Goal: Information Seeking & Learning: Learn about a topic

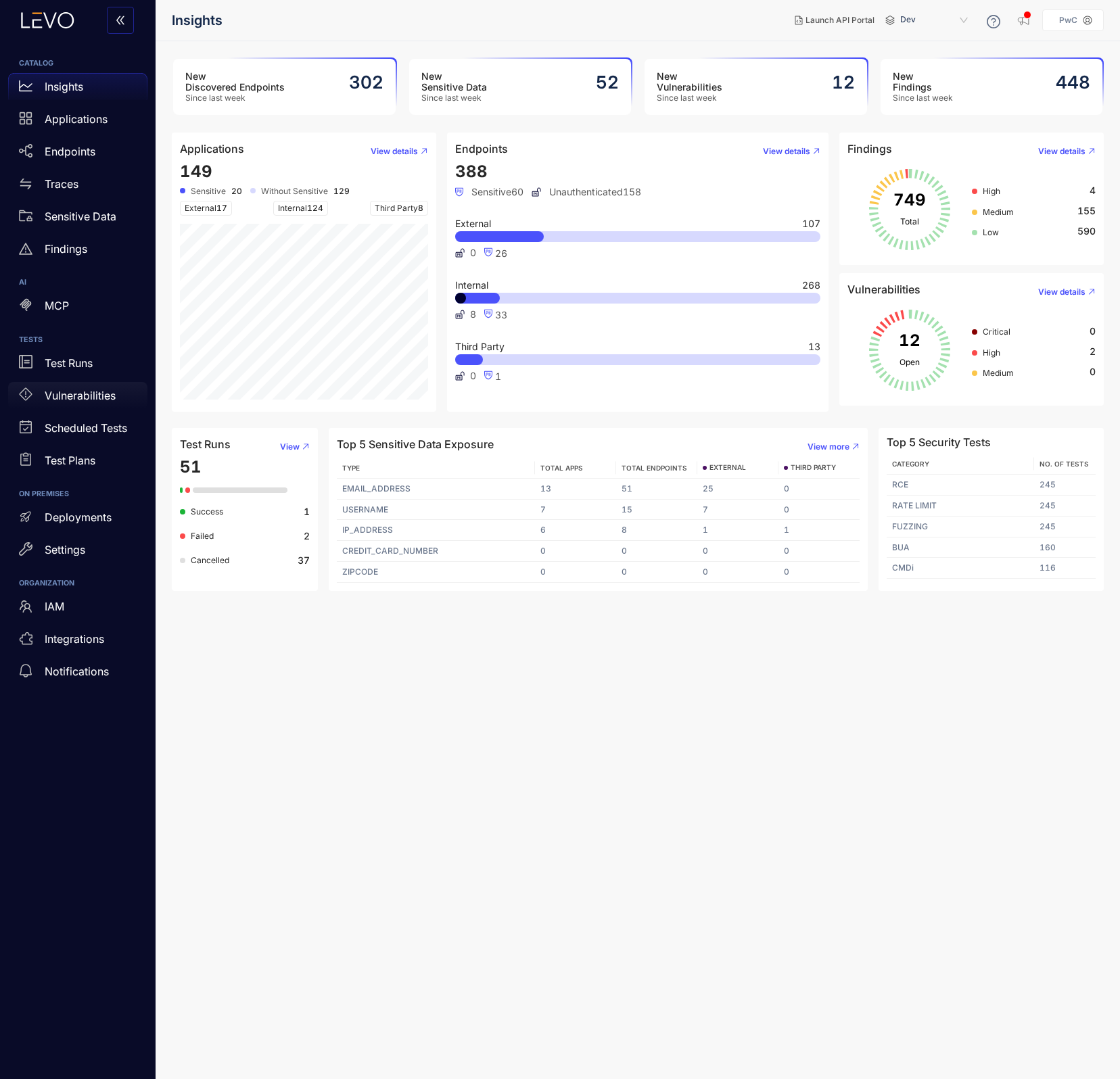
click at [83, 392] on p "Vulnerabilities" at bounding box center [80, 395] width 71 height 12
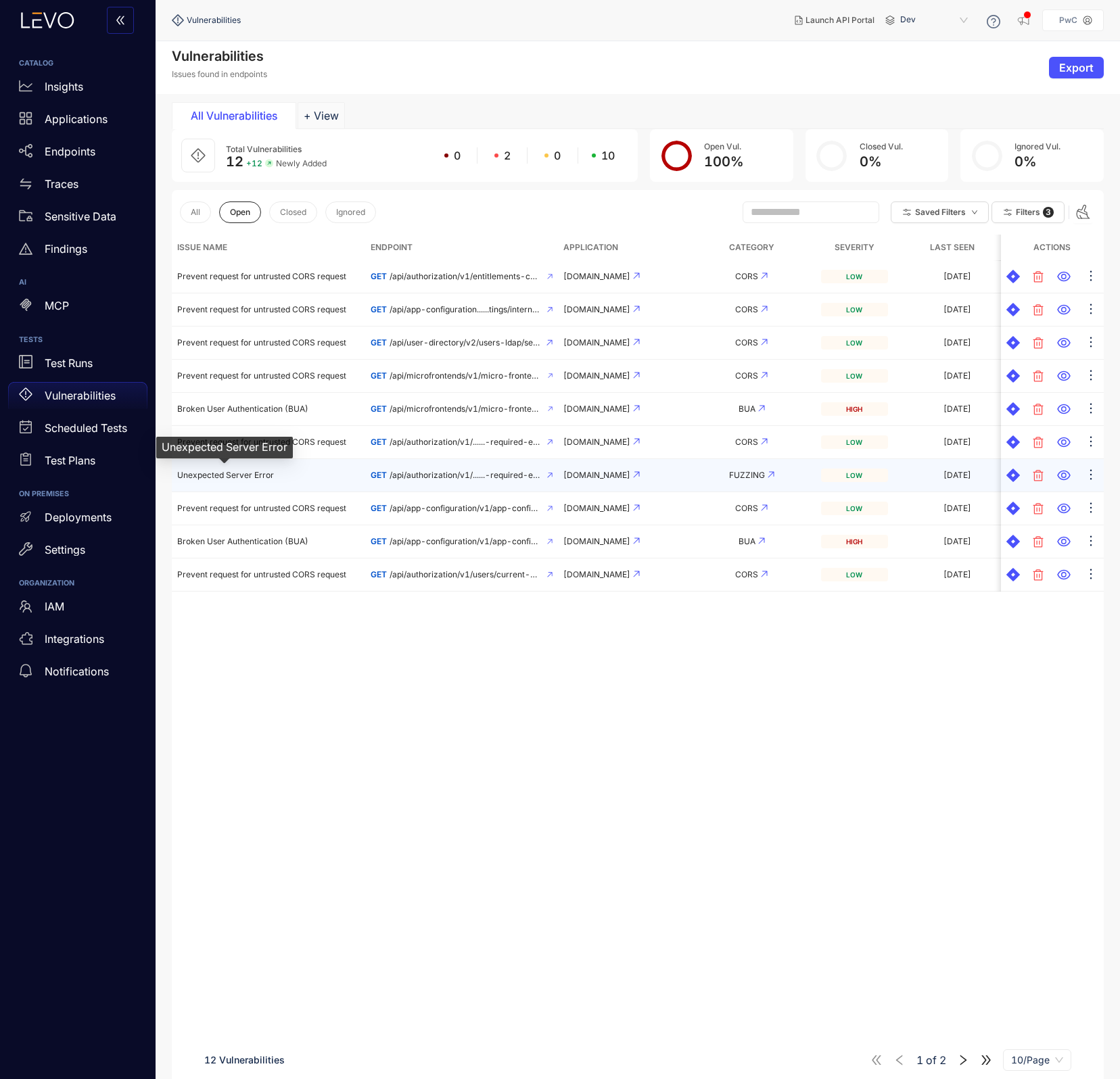
click at [248, 476] on span "Unexpected Server Error" at bounding box center [225, 475] width 97 height 11
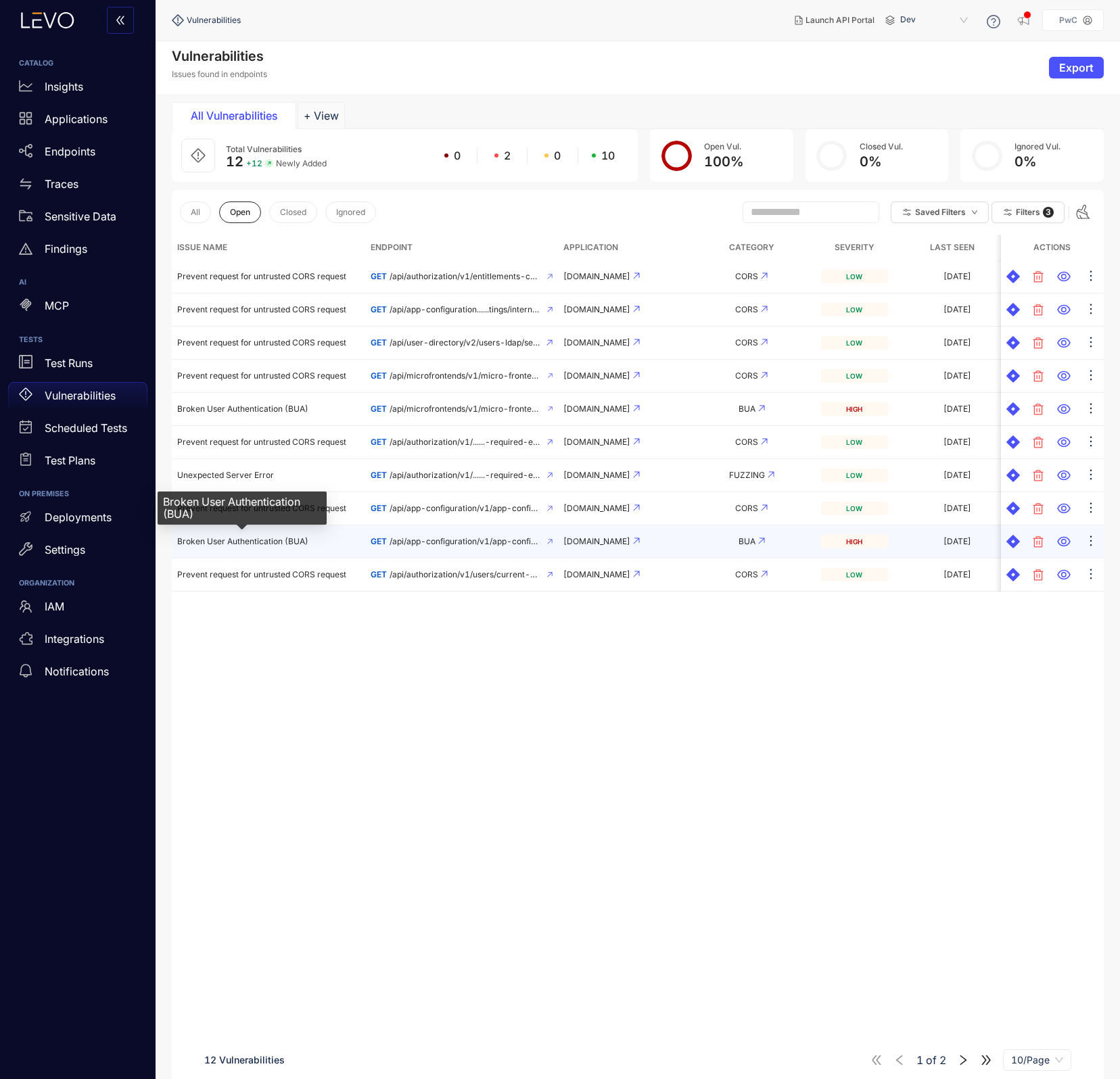
click at [248, 539] on span "Broken User Authentication (BUA)" at bounding box center [242, 541] width 131 height 11
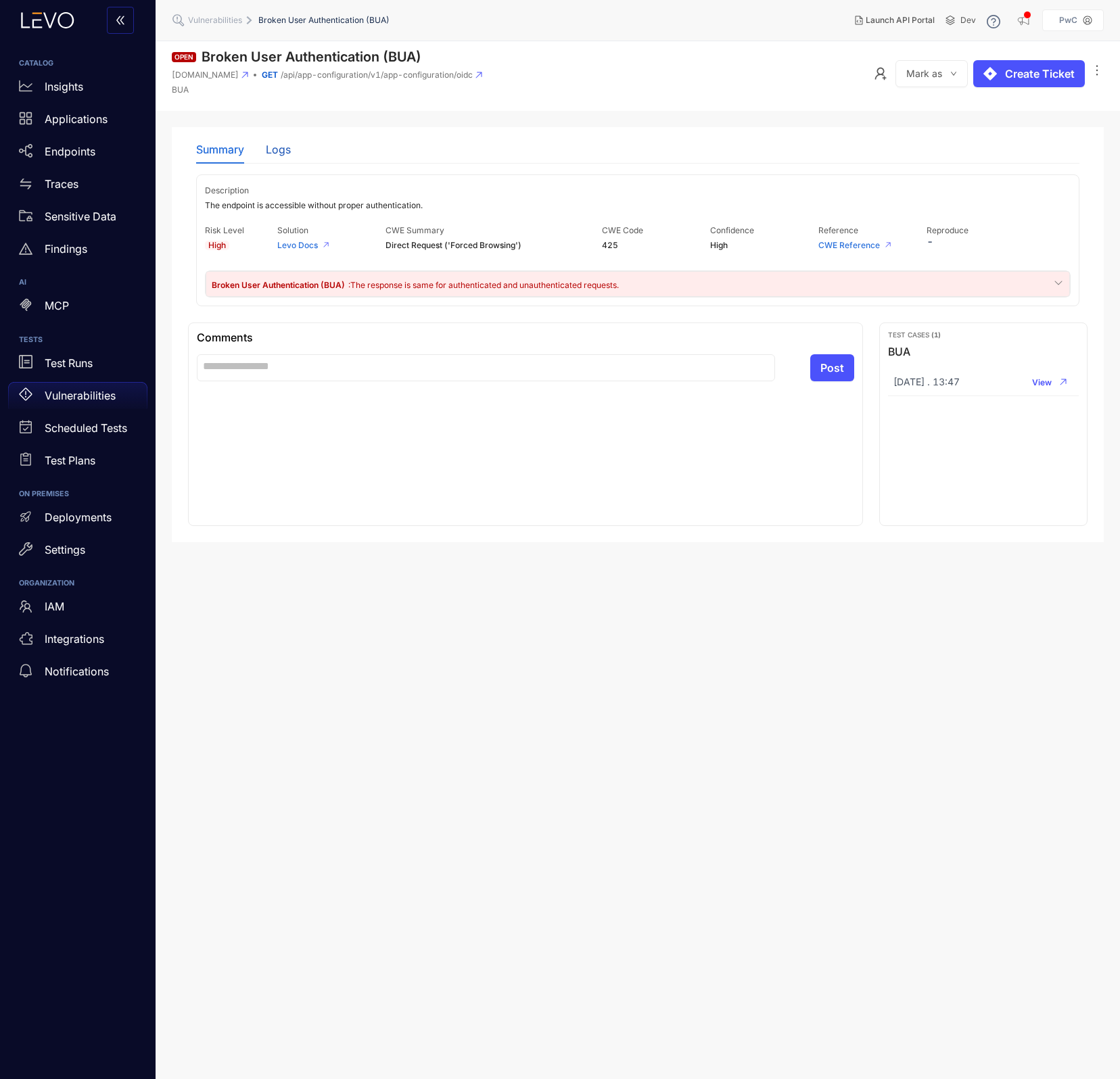
click at [276, 150] on div "Logs" at bounding box center [278, 150] width 25 height 12
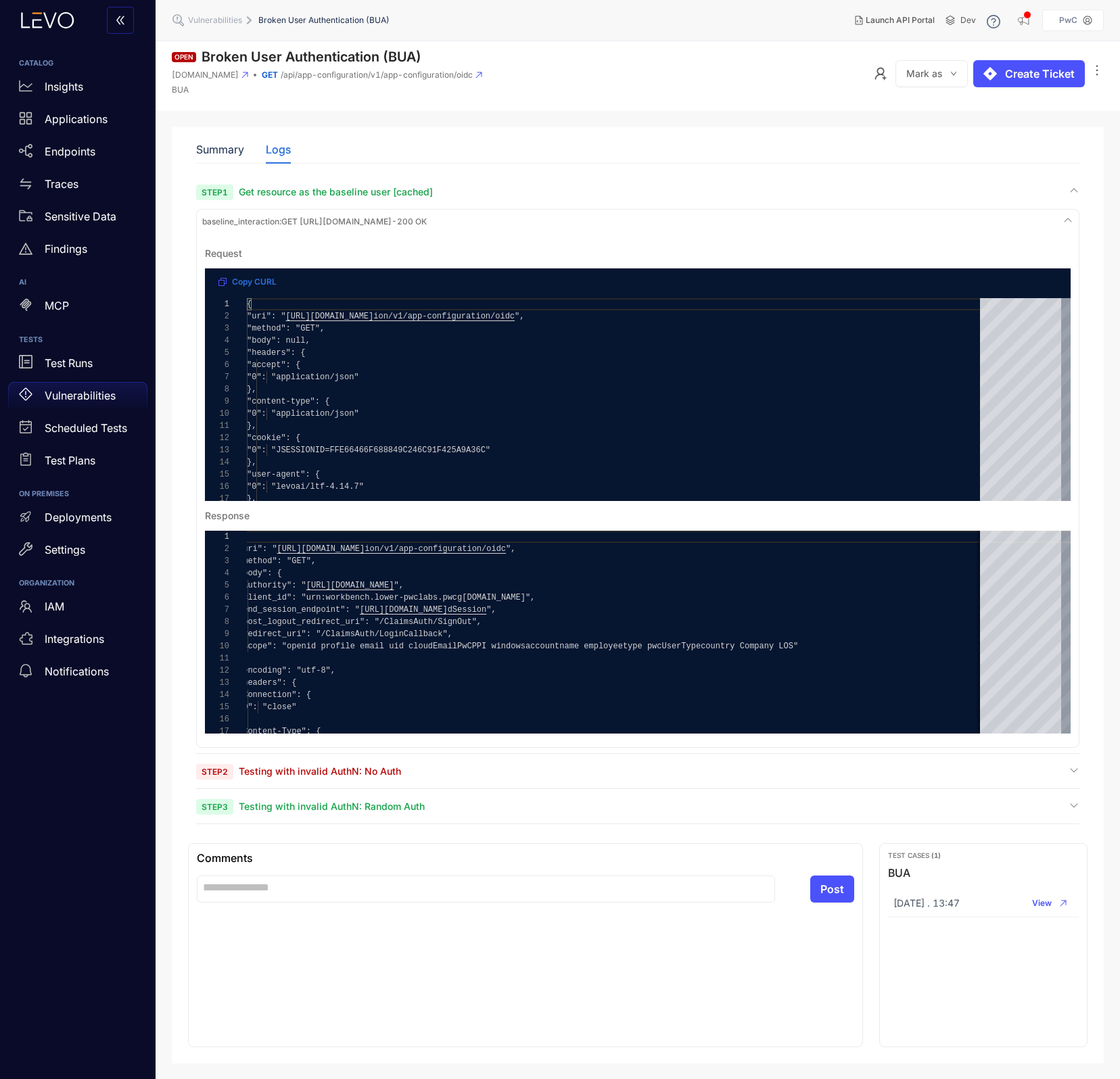
click at [226, 18] on span "Vulnerabilities" at bounding box center [215, 20] width 54 height 10
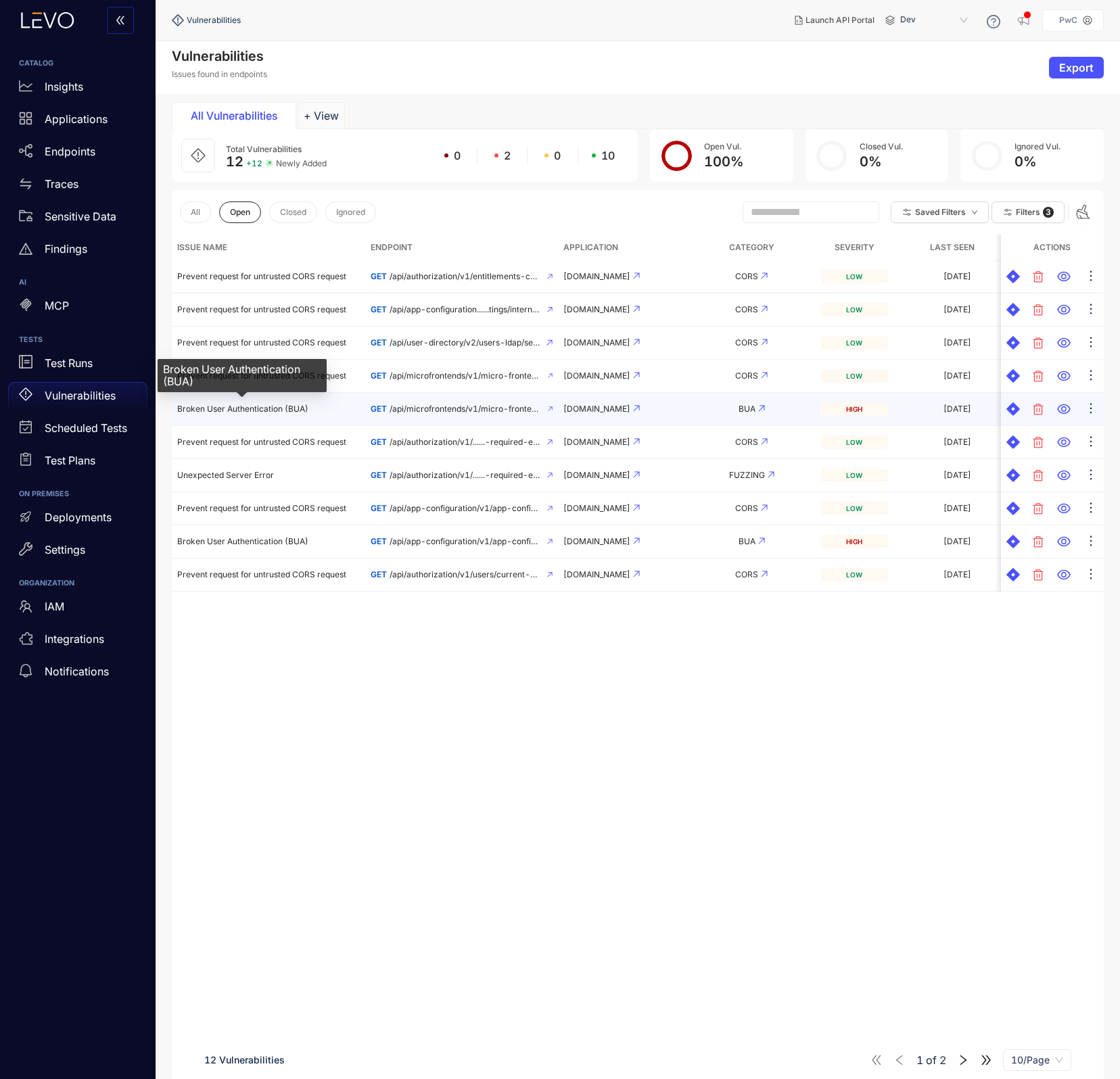
click at [259, 407] on span "Broken User Authentication (BUA)" at bounding box center [242, 409] width 131 height 11
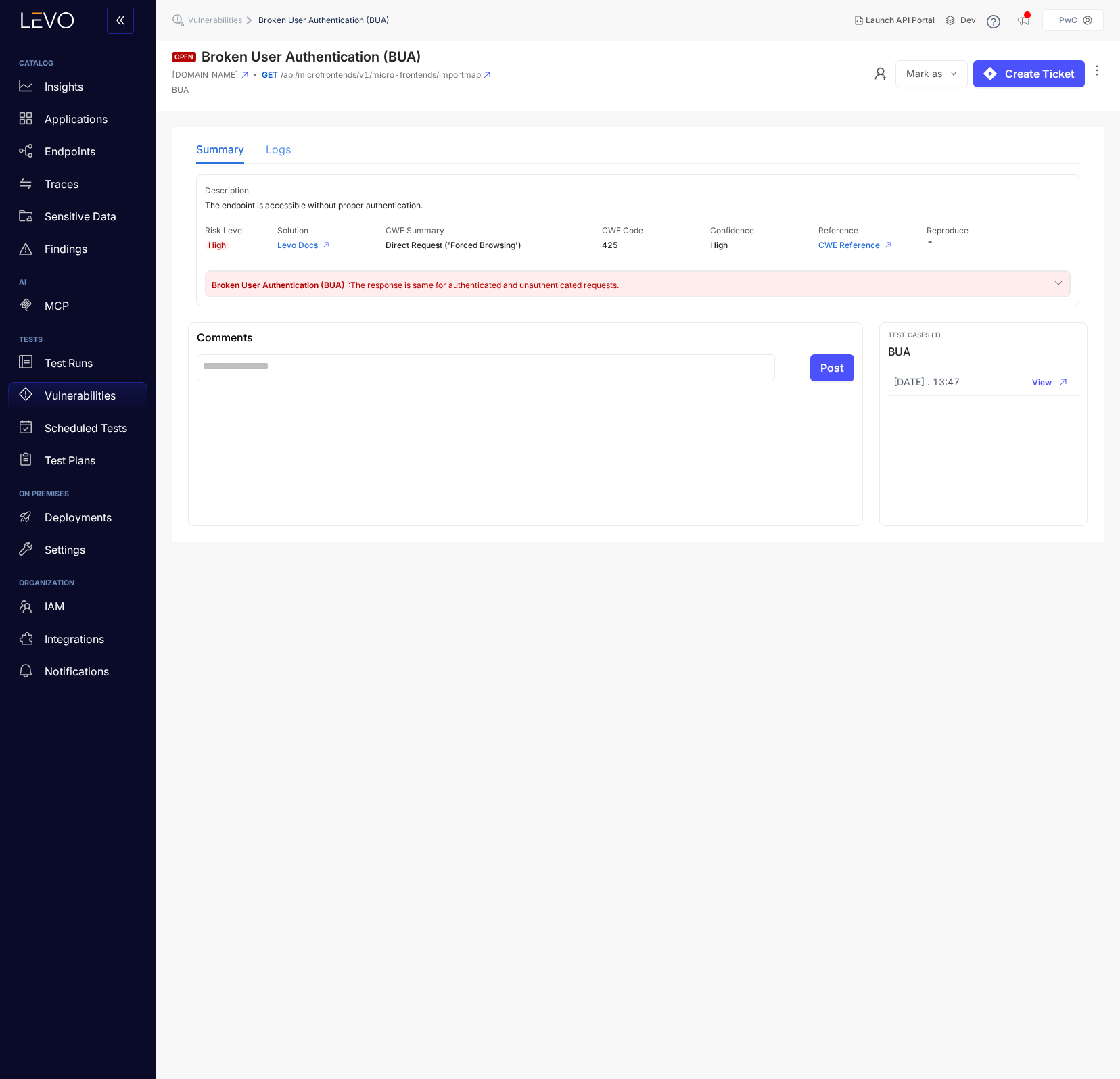
click at [267, 159] on div "Logs" at bounding box center [278, 150] width 25 height 28
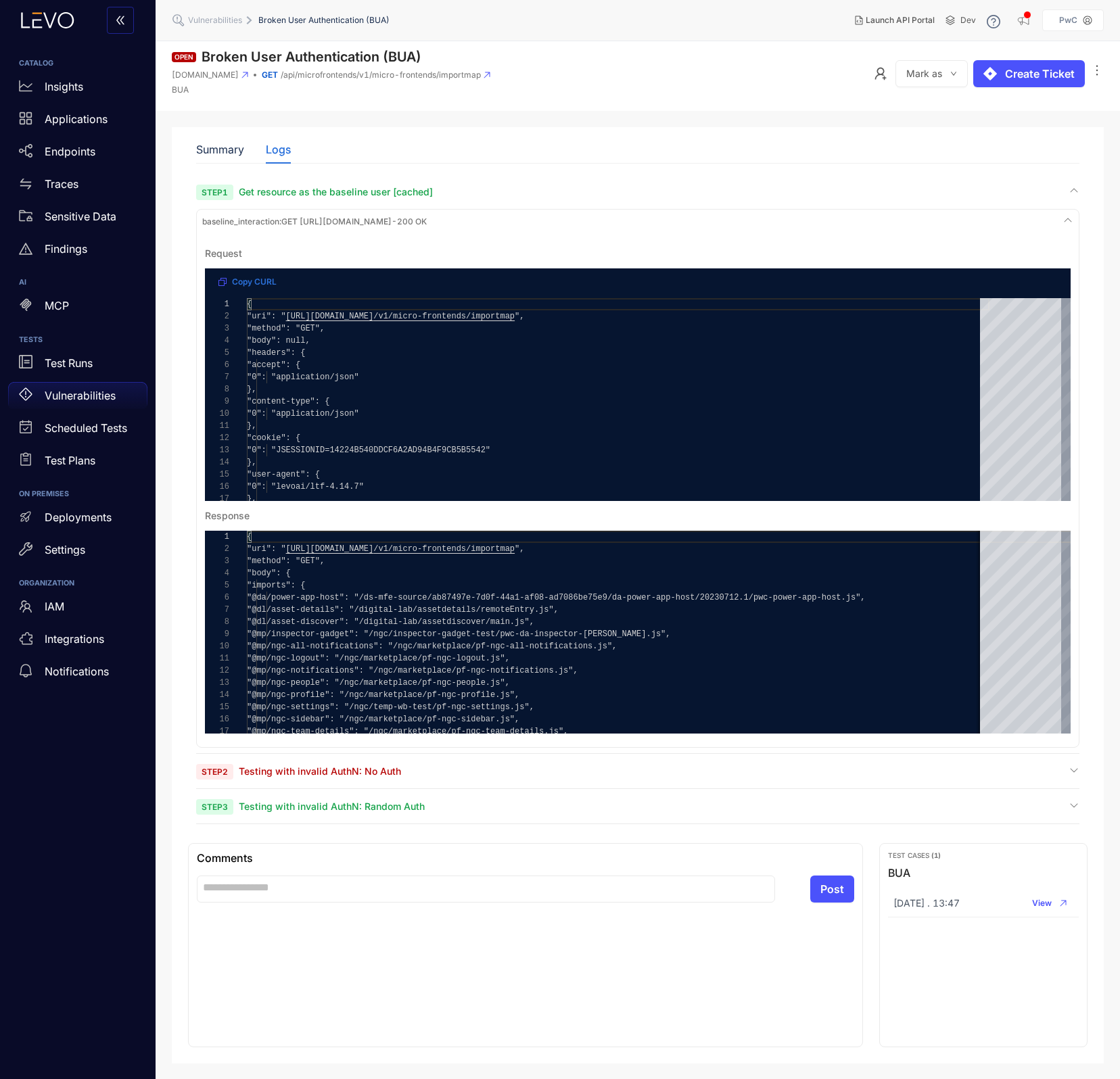
click at [71, 397] on p "Vulnerabilities" at bounding box center [80, 395] width 71 height 12
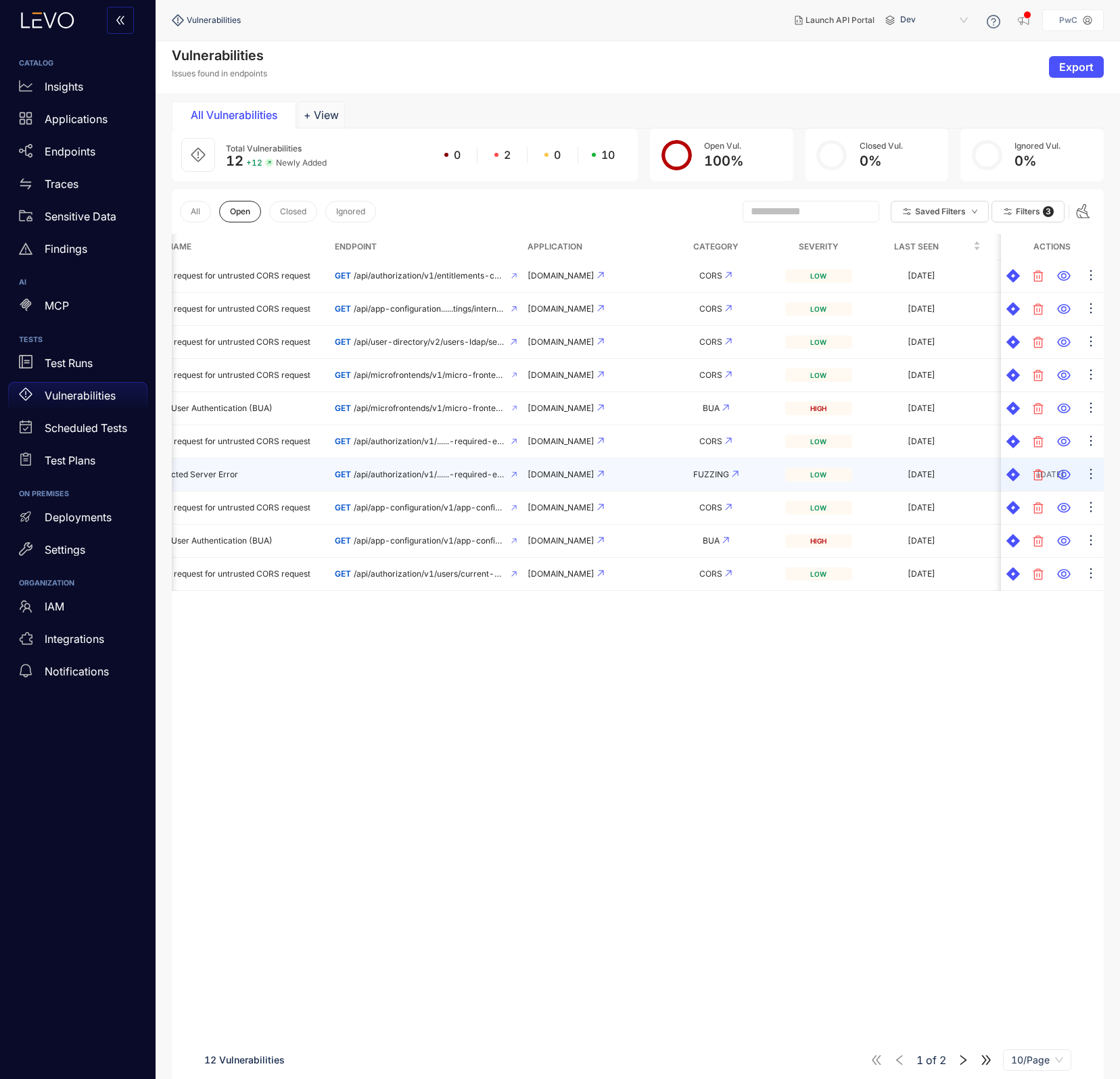
scroll to position [0, 25]
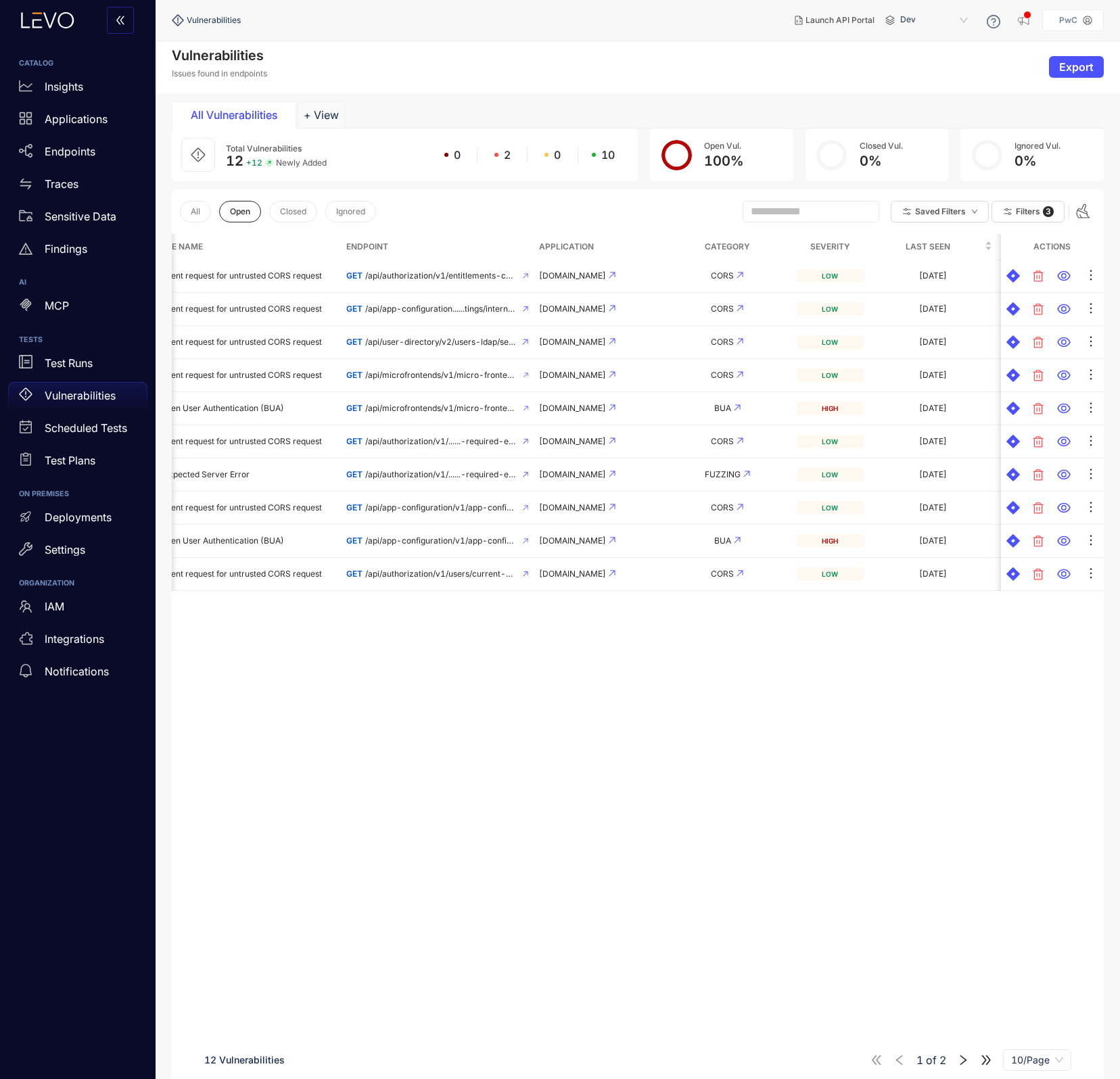
click at [411, 700] on div "Issue Name Endpoint Application Category Severity Last Seen First Seen Actions …" at bounding box center [637, 677] width 932 height 886
